Goal: Task Accomplishment & Management: Use online tool/utility

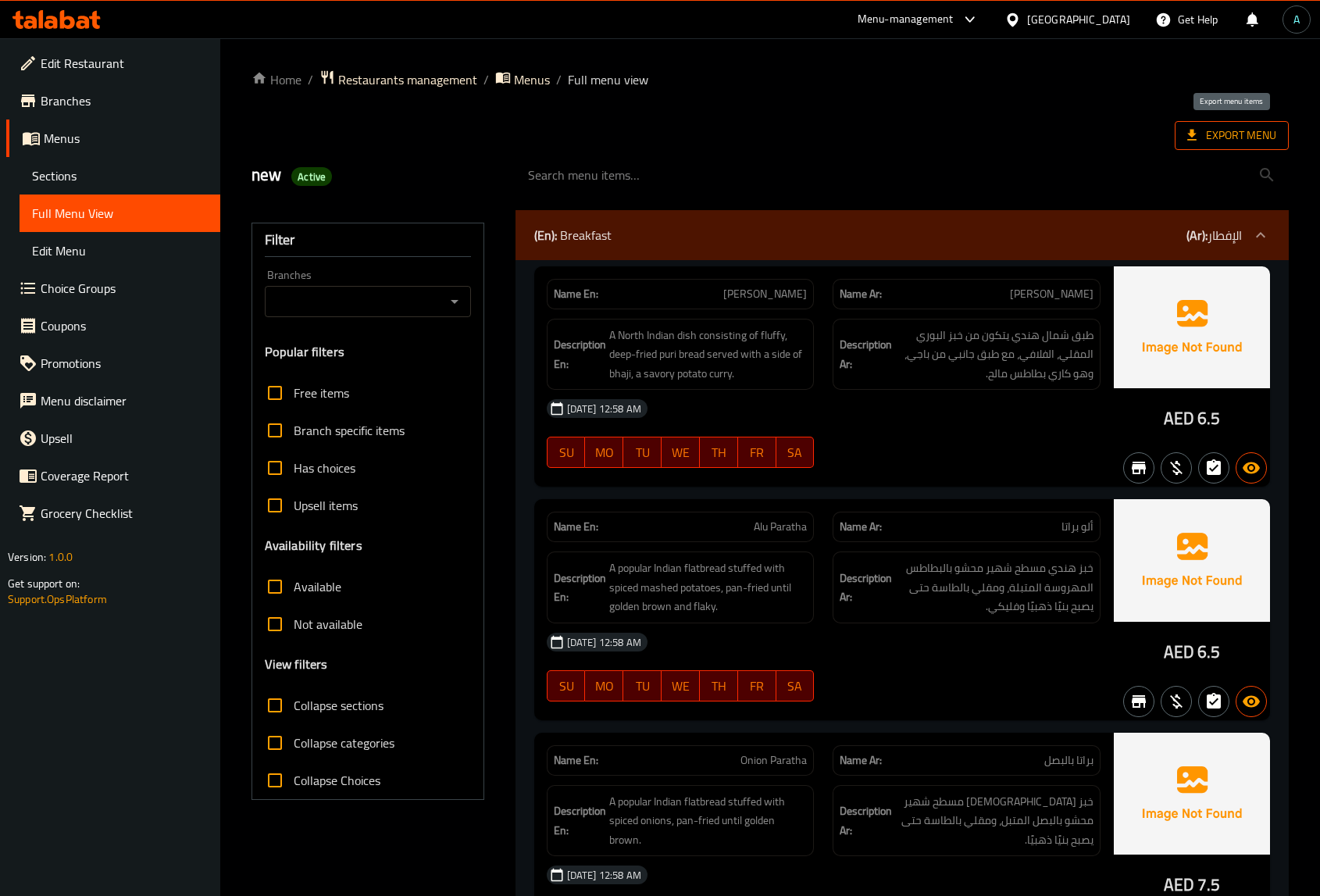
click at [1250, 121] on span "Export Menu" at bounding box center [1232, 136] width 114 height 29
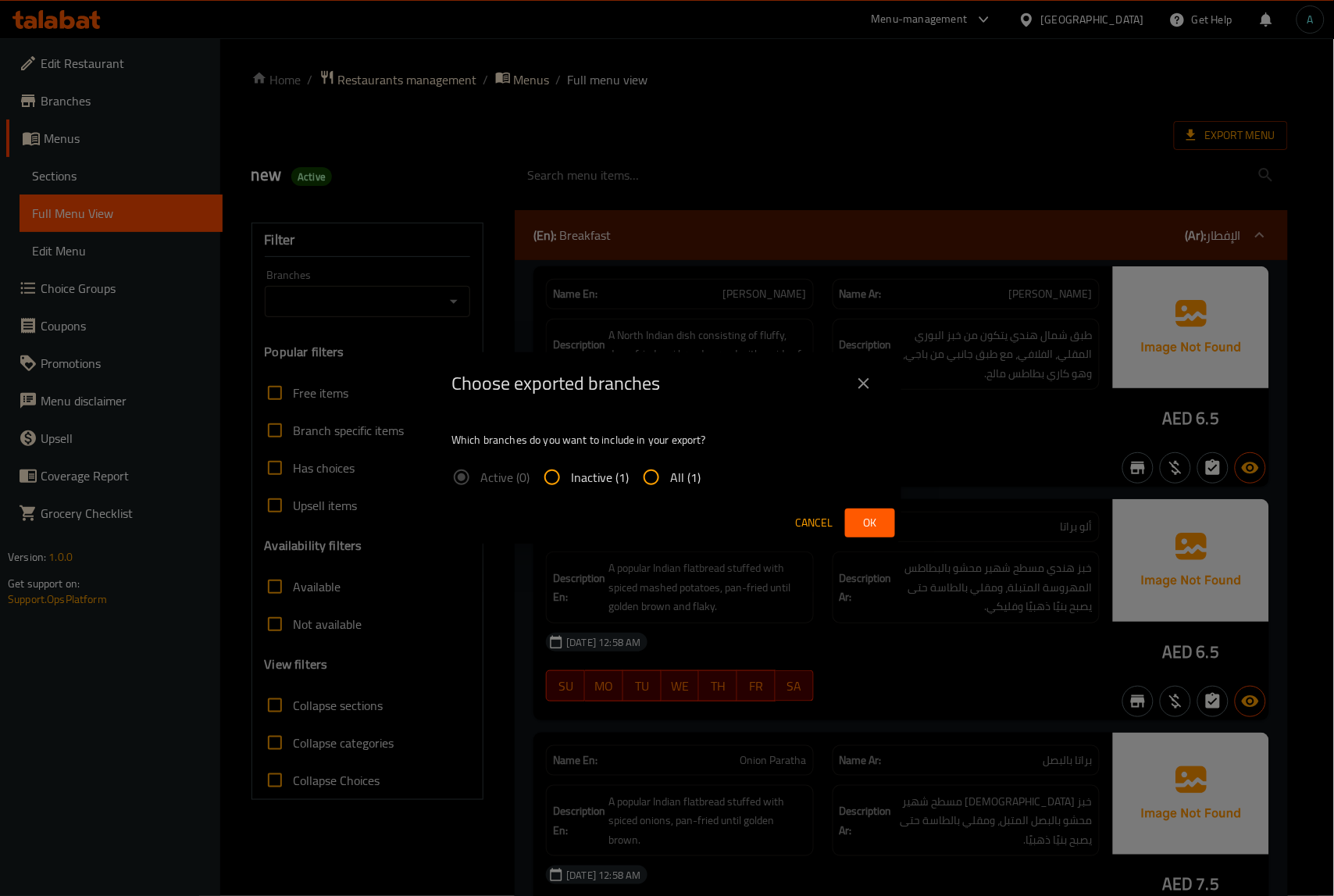
click at [673, 486] on span "All (1)" at bounding box center [685, 476] width 30 height 19
click at [670, 486] on input "All (1)" at bounding box center [651, 477] width 37 height 37
radio input "true"
click at [881, 528] on span "Ok" at bounding box center [870, 522] width 25 height 20
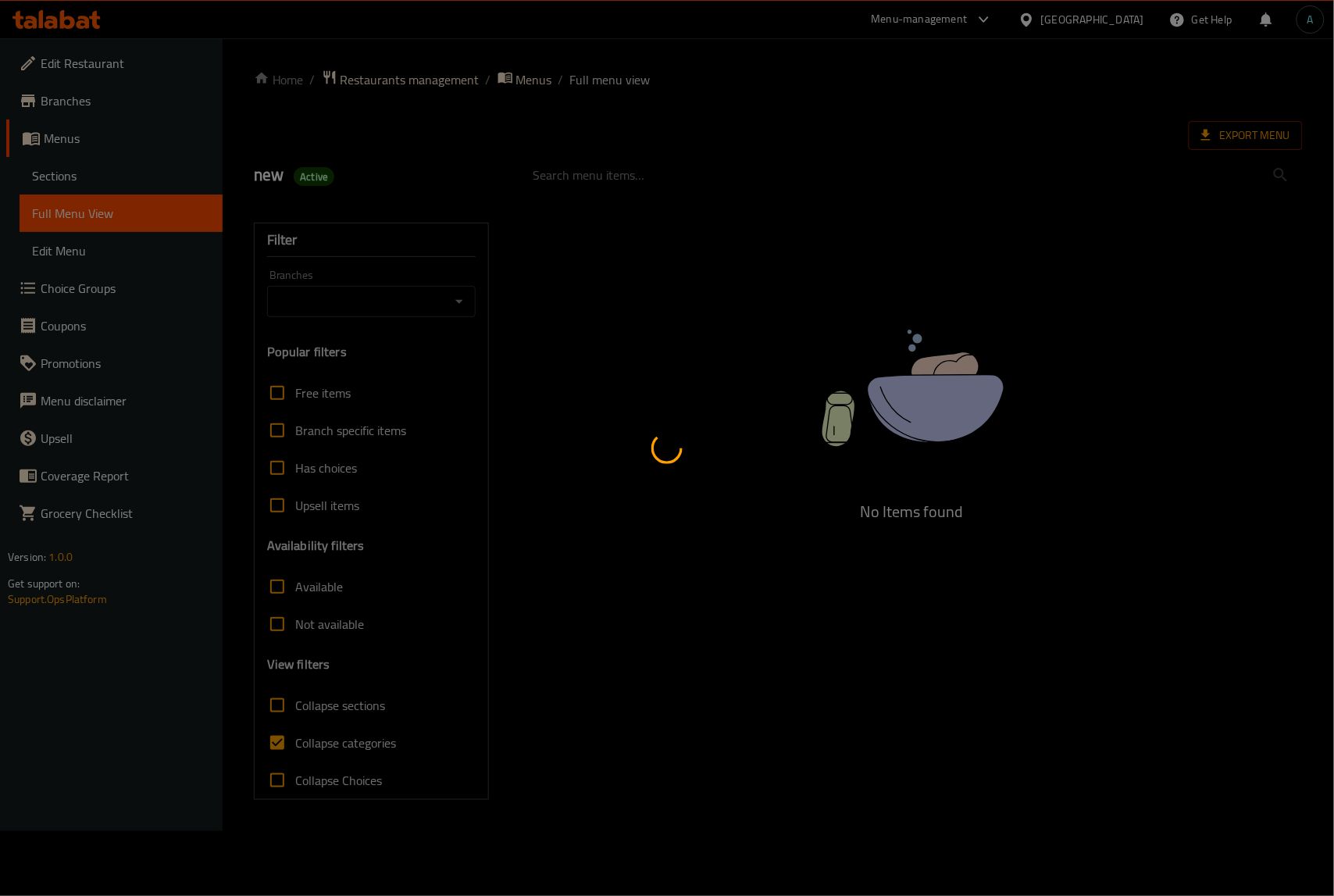
click at [1262, 91] on div at bounding box center [667, 448] width 1334 height 896
click at [1253, 130] on div at bounding box center [667, 448] width 1334 height 896
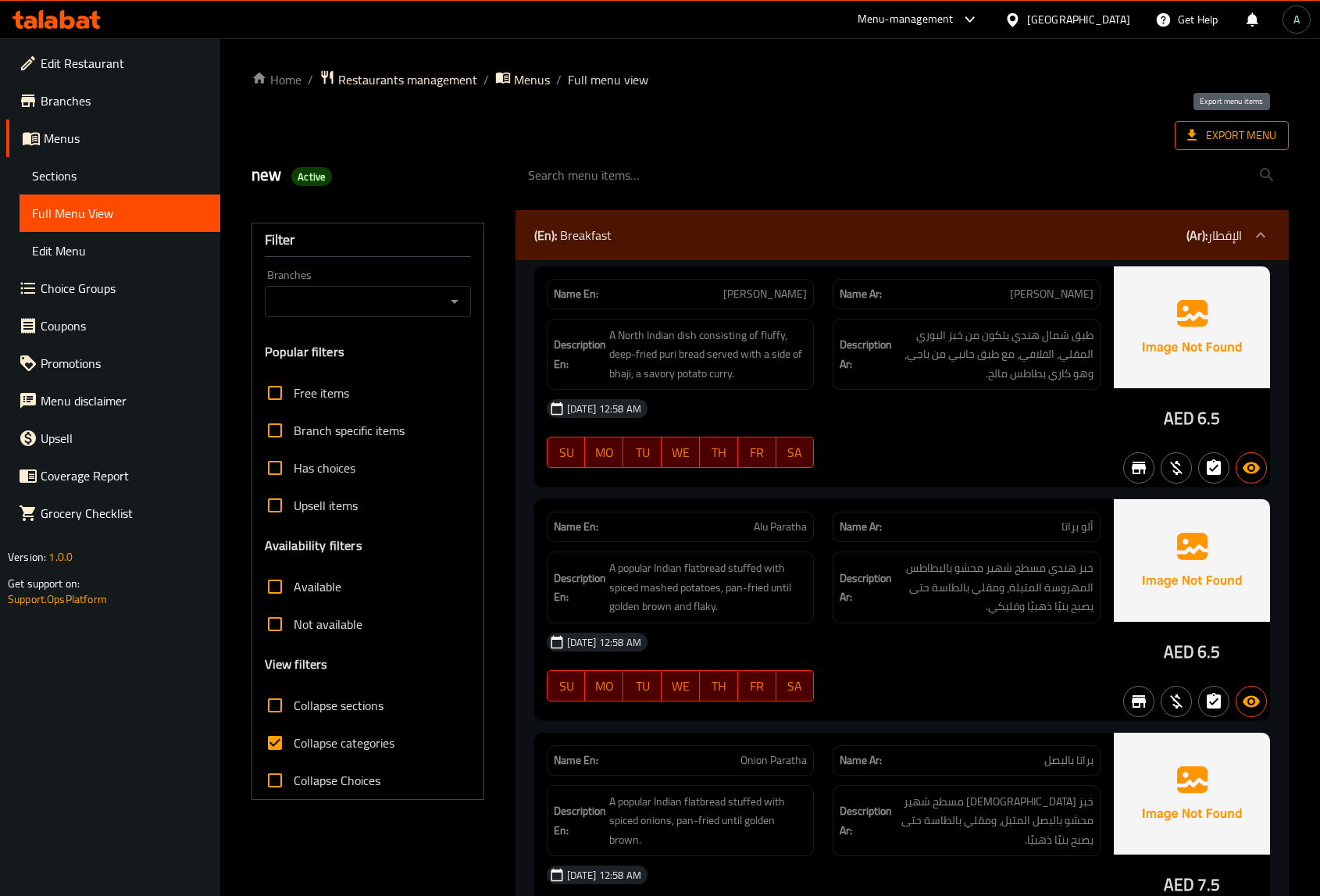
click at [1198, 139] on icon at bounding box center [1192, 135] width 16 height 16
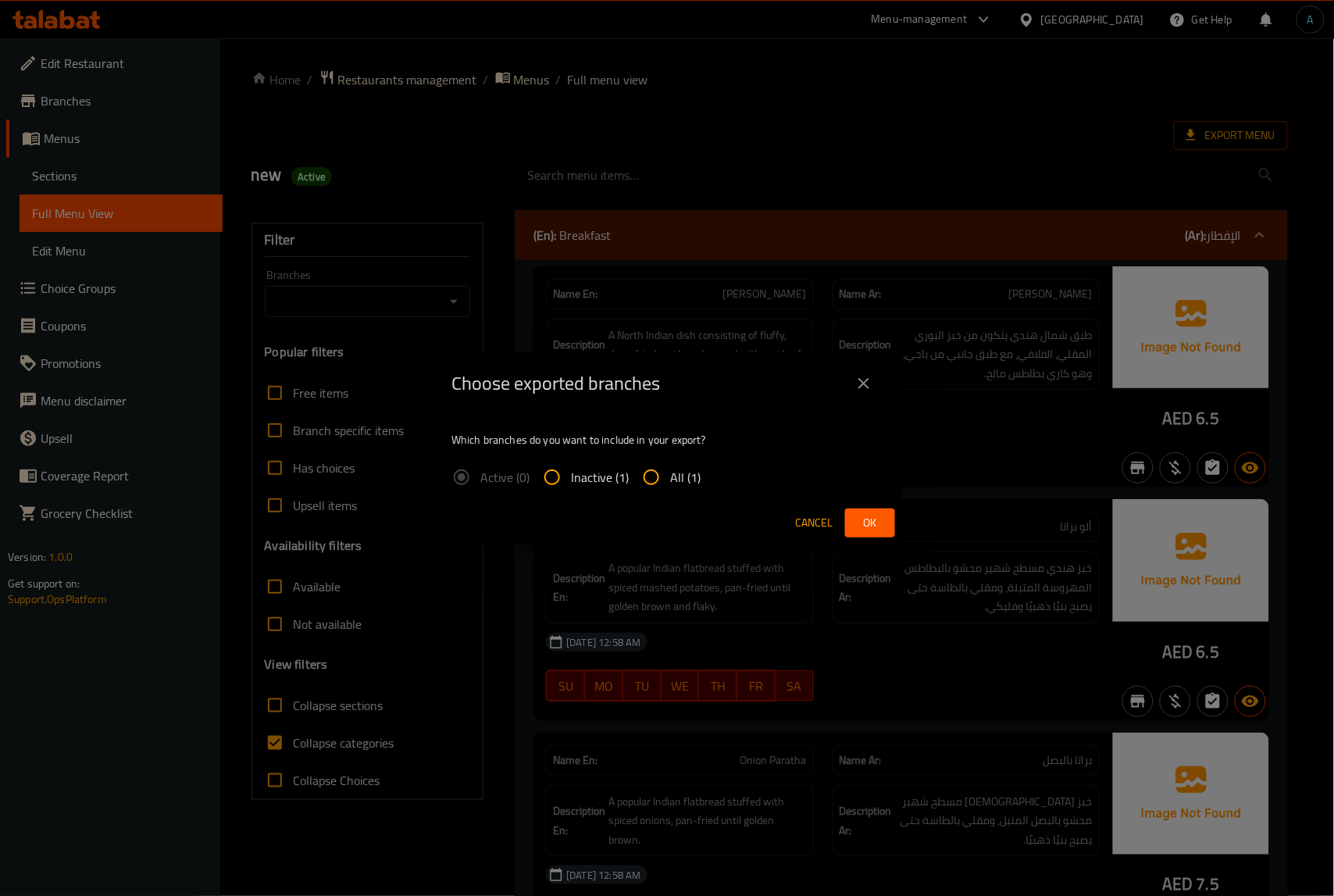
click at [670, 486] on span "All (1)" at bounding box center [685, 476] width 30 height 19
click at [670, 486] on input "All (1)" at bounding box center [651, 477] width 37 height 37
radio input "true"
click at [867, 520] on span "Ok" at bounding box center [870, 522] width 25 height 20
